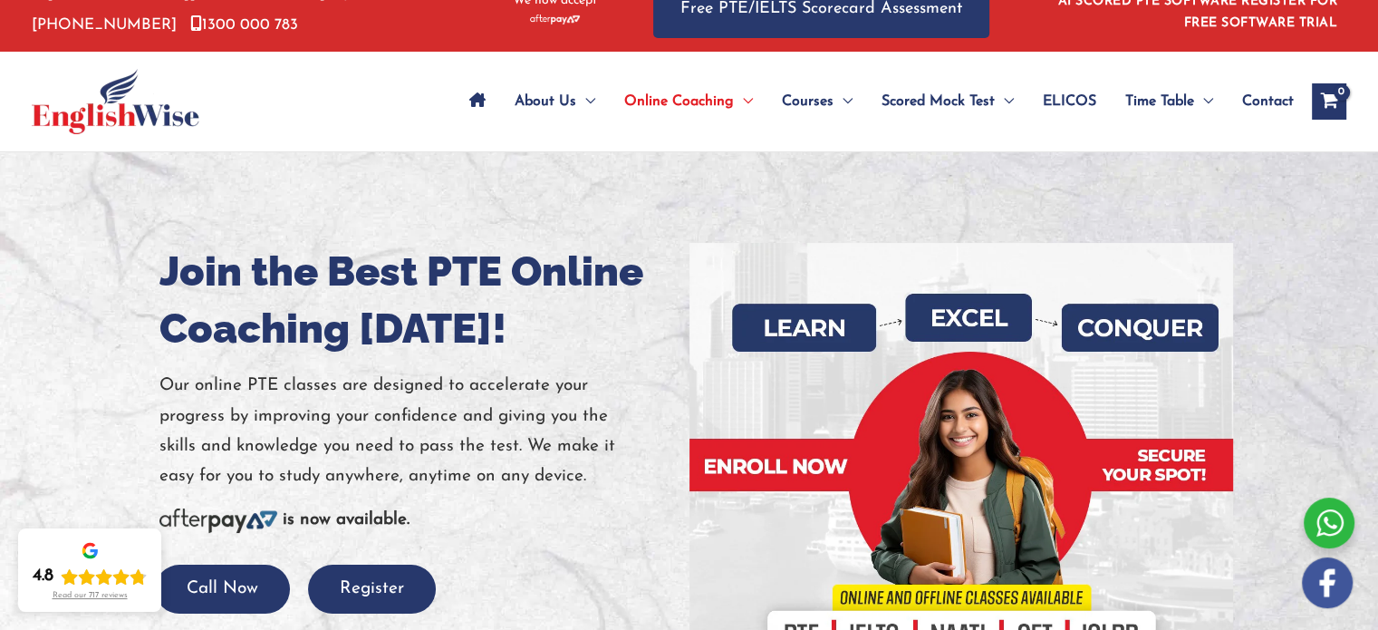
scroll to position [69, 0]
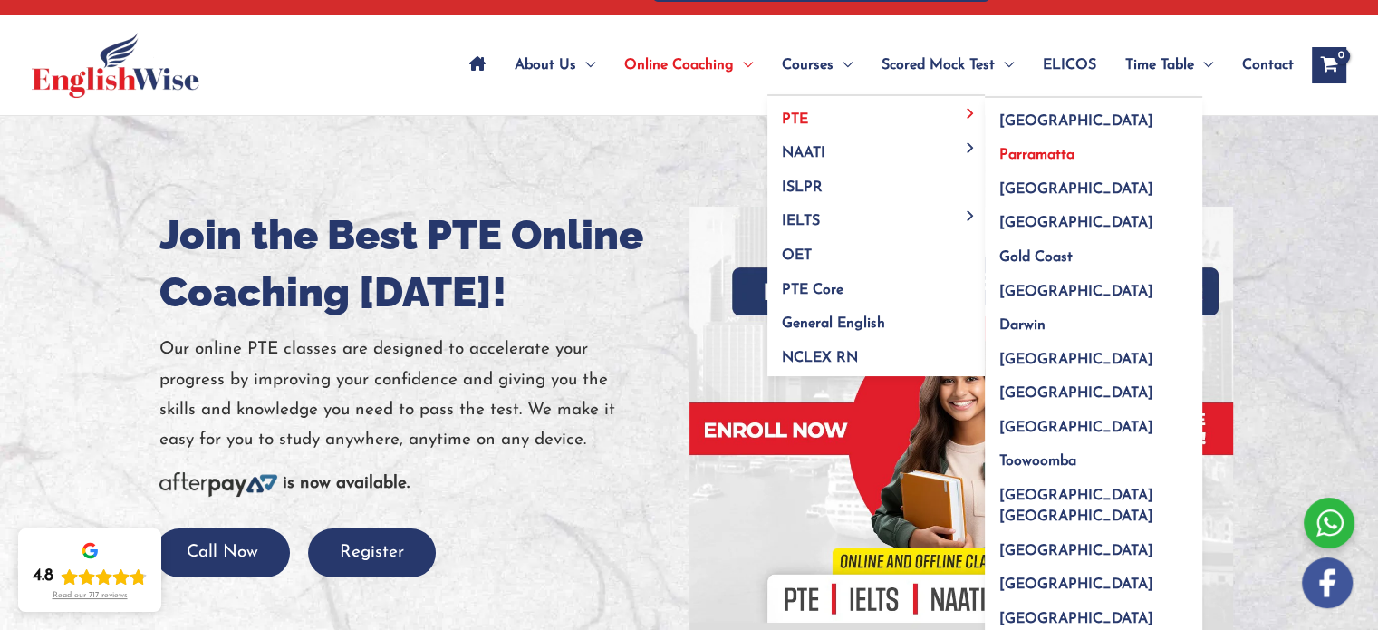
click at [1020, 144] on link "Parramatta" at bounding box center [1093, 149] width 217 height 34
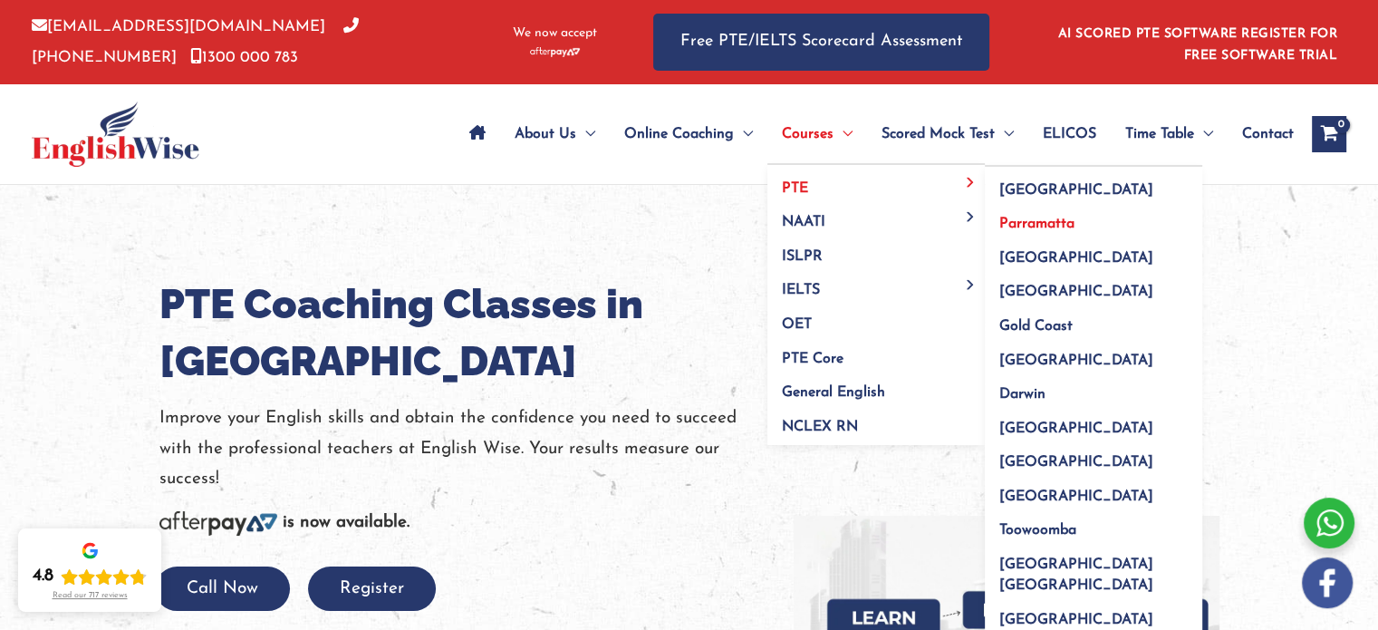
click at [1007, 217] on span "Parramatta" at bounding box center [1036, 224] width 75 height 14
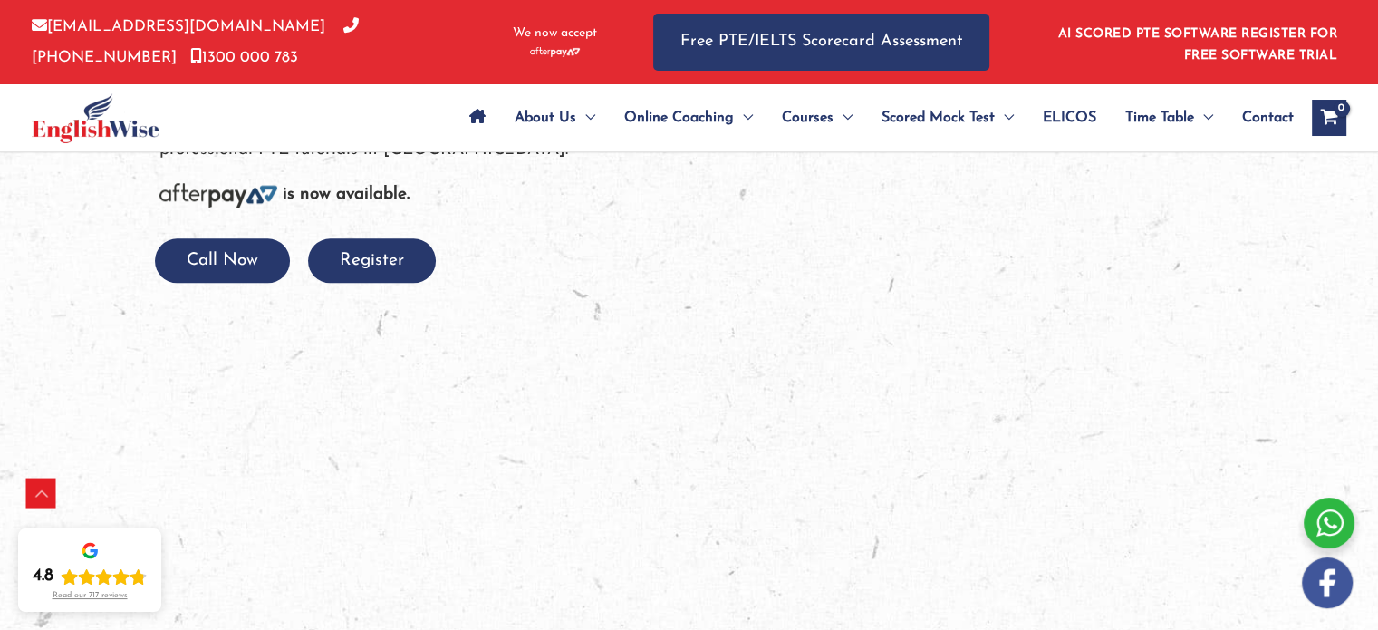
scroll to position [1912, 0]
